Goal: Navigation & Orientation: Find specific page/section

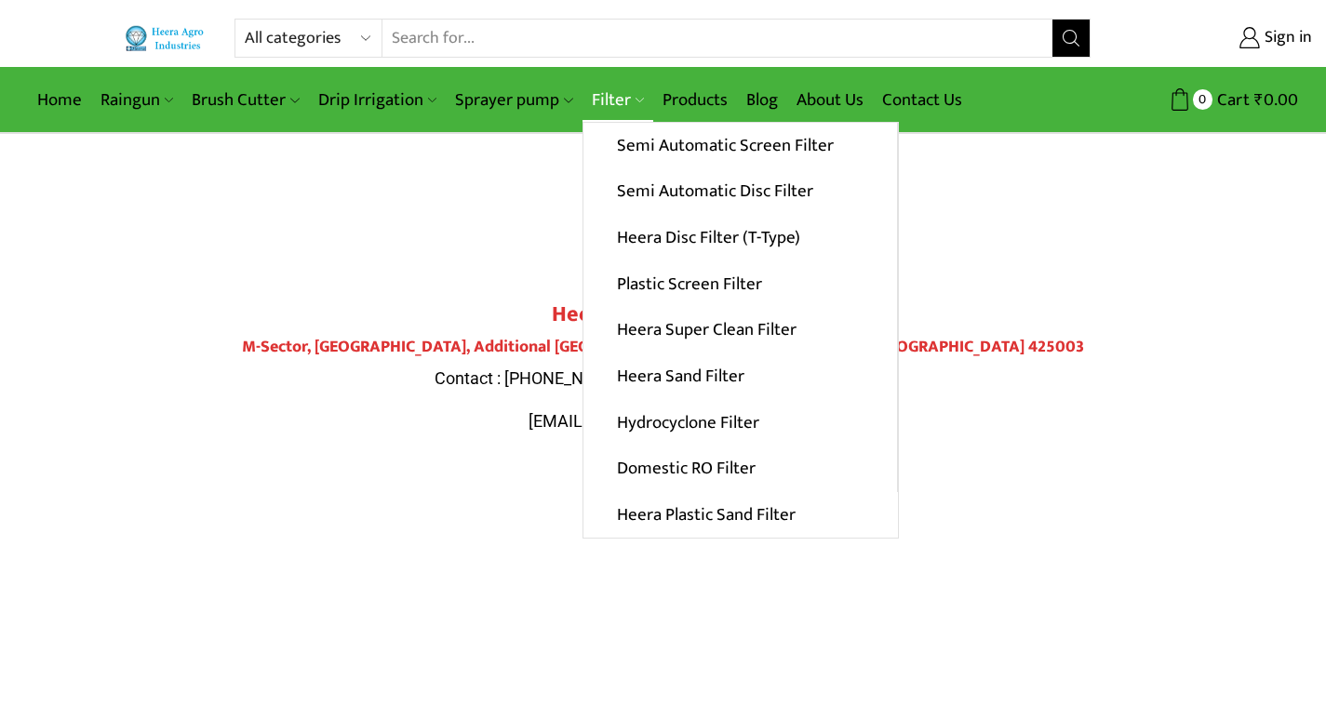
click at [589, 96] on link "Filter" at bounding box center [618, 100] width 71 height 44
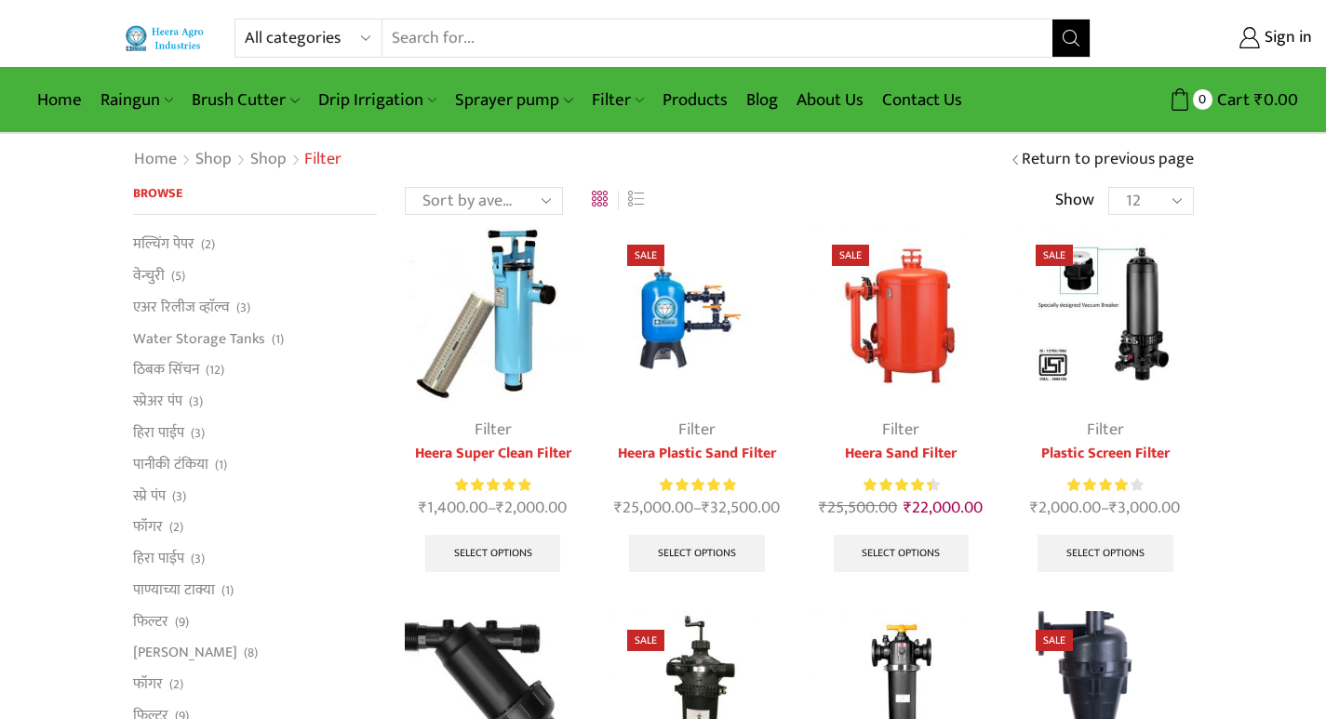
click at [401, 106] on link "Drip Irrigation" at bounding box center [377, 100] width 137 height 44
